Goal: Task Accomplishment & Management: Complete application form

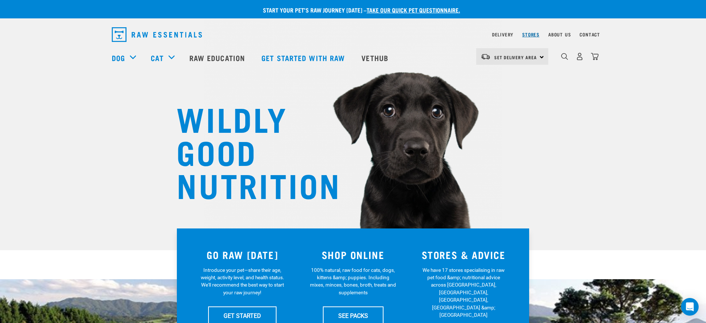
click at [529, 34] on link "Stores" at bounding box center [530, 34] width 17 height 3
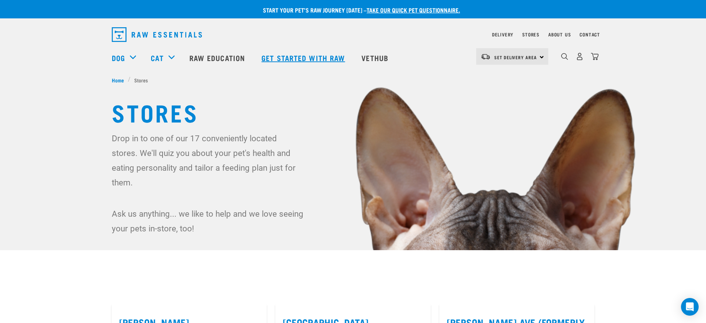
click at [312, 57] on link "Get started with Raw" at bounding box center [304, 57] width 100 height 29
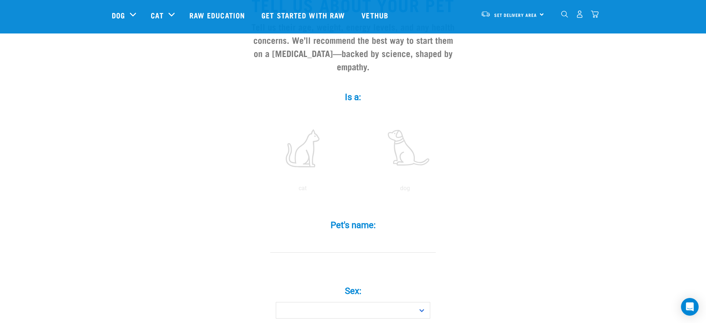
scroll to position [80, 0]
drag, startPoint x: 412, startPoint y: 166, endPoint x: 409, endPoint y: 168, distance: 4.0
click at [412, 166] on label at bounding box center [404, 148] width 99 height 63
click at [354, 190] on input "radio" at bounding box center [354, 190] width 0 height 0
type input "Dobby"
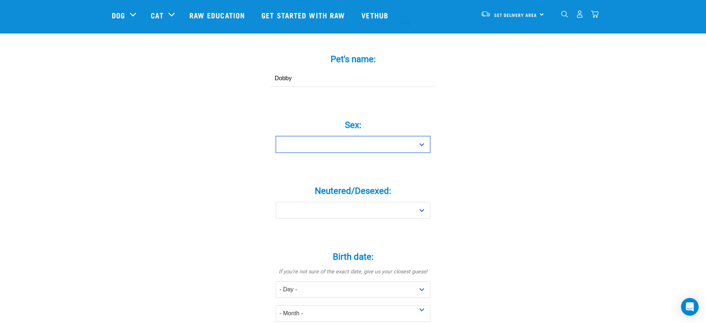
scroll to position [249, 0]
select select "girl"
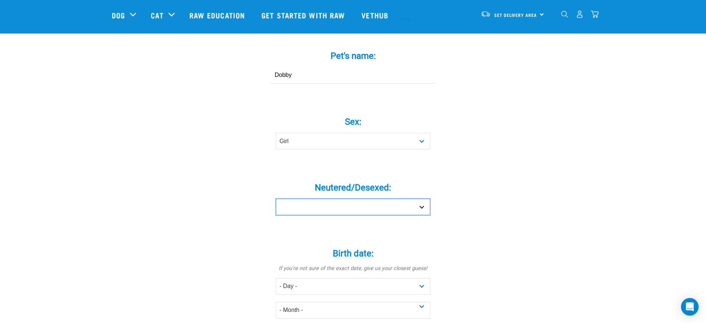
select select "yes"
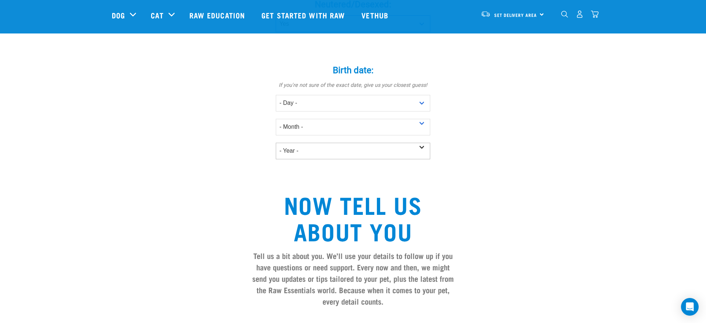
scroll to position [431, 0]
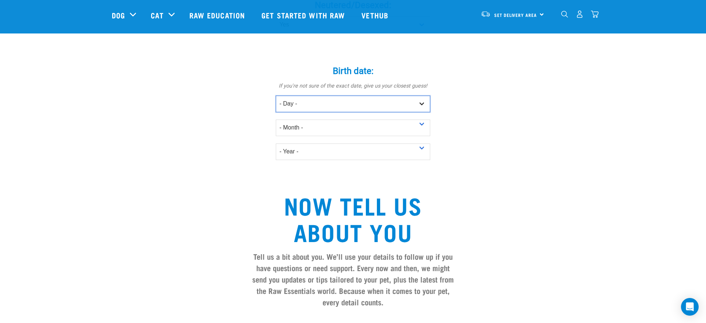
select select "1"
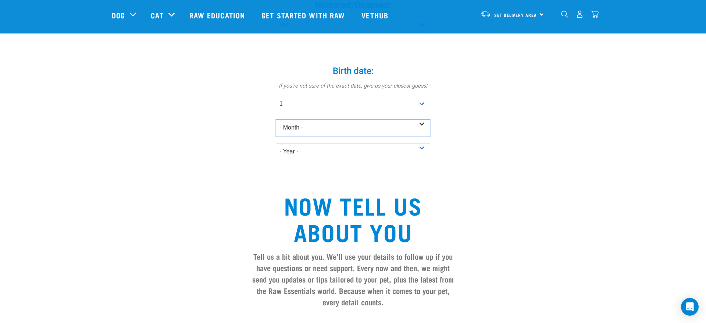
select select "October"
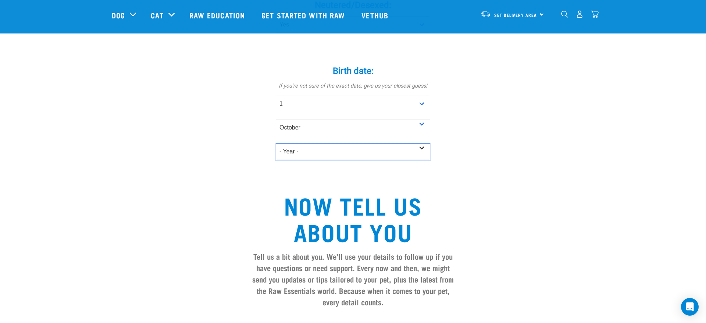
select select "2014"
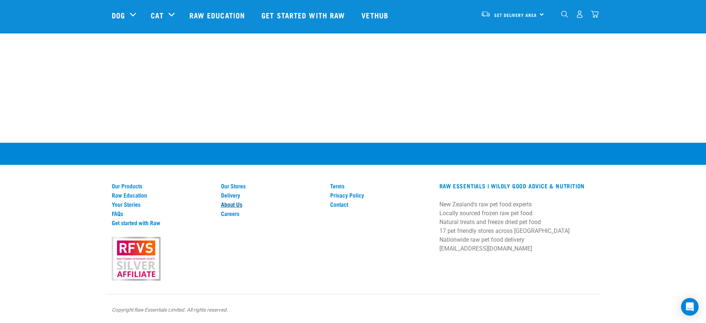
scroll to position [1065, 0]
click at [131, 184] on link "Our Products" at bounding box center [162, 185] width 100 height 7
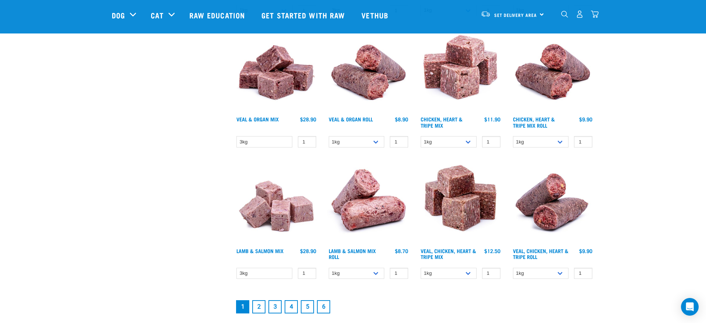
scroll to position [942, 0]
